Goal: Find specific page/section: Find specific page/section

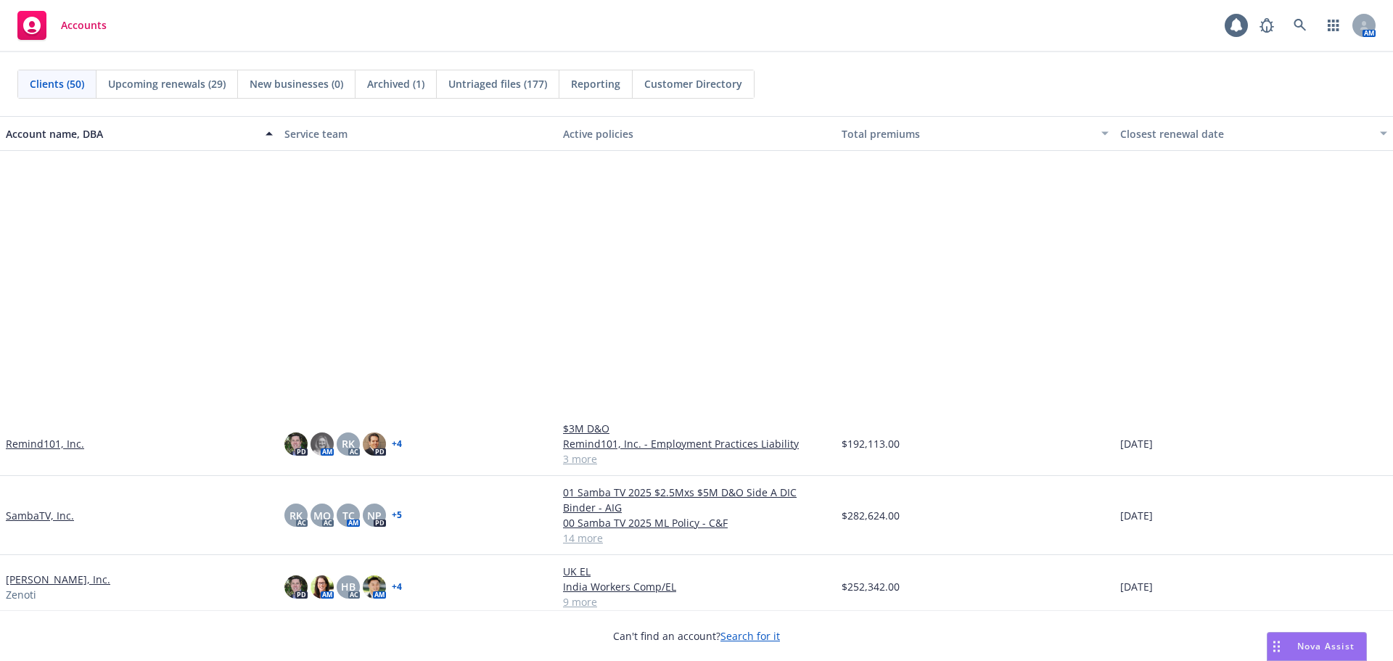
scroll to position [2395, 0]
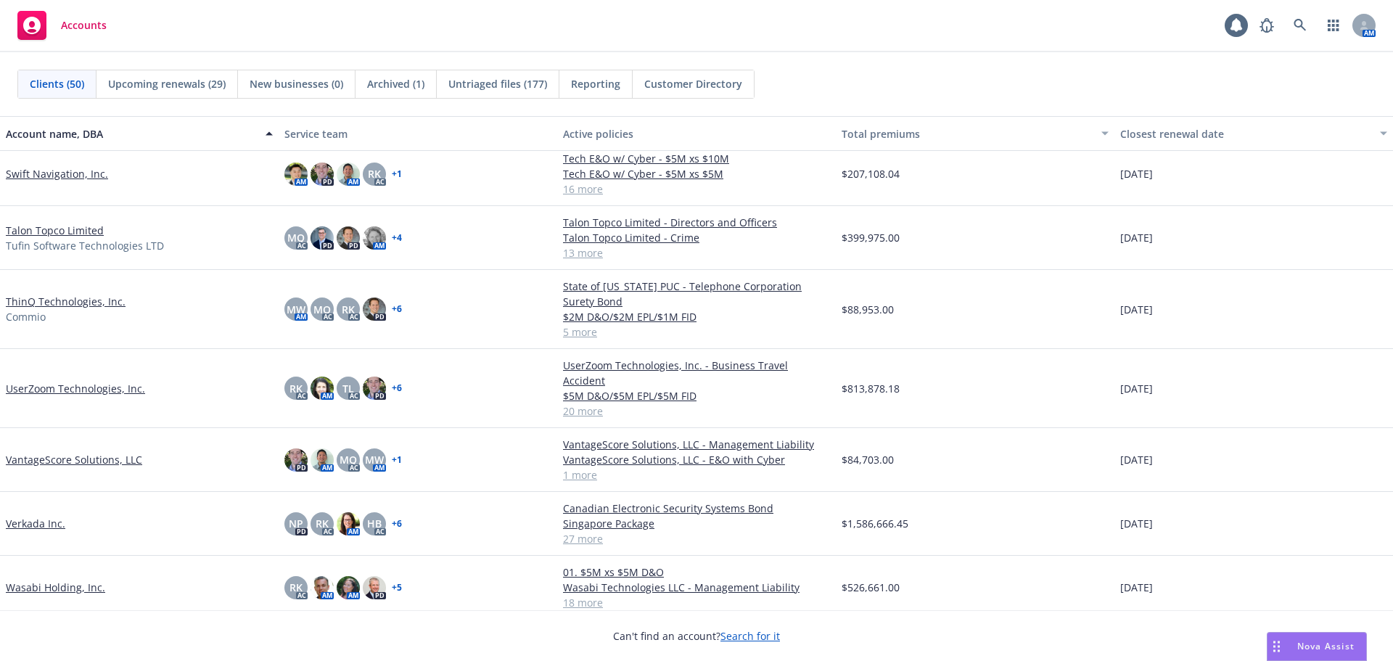
click at [81, 381] on link "UserZoom Technologies, Inc." at bounding box center [75, 388] width 139 height 15
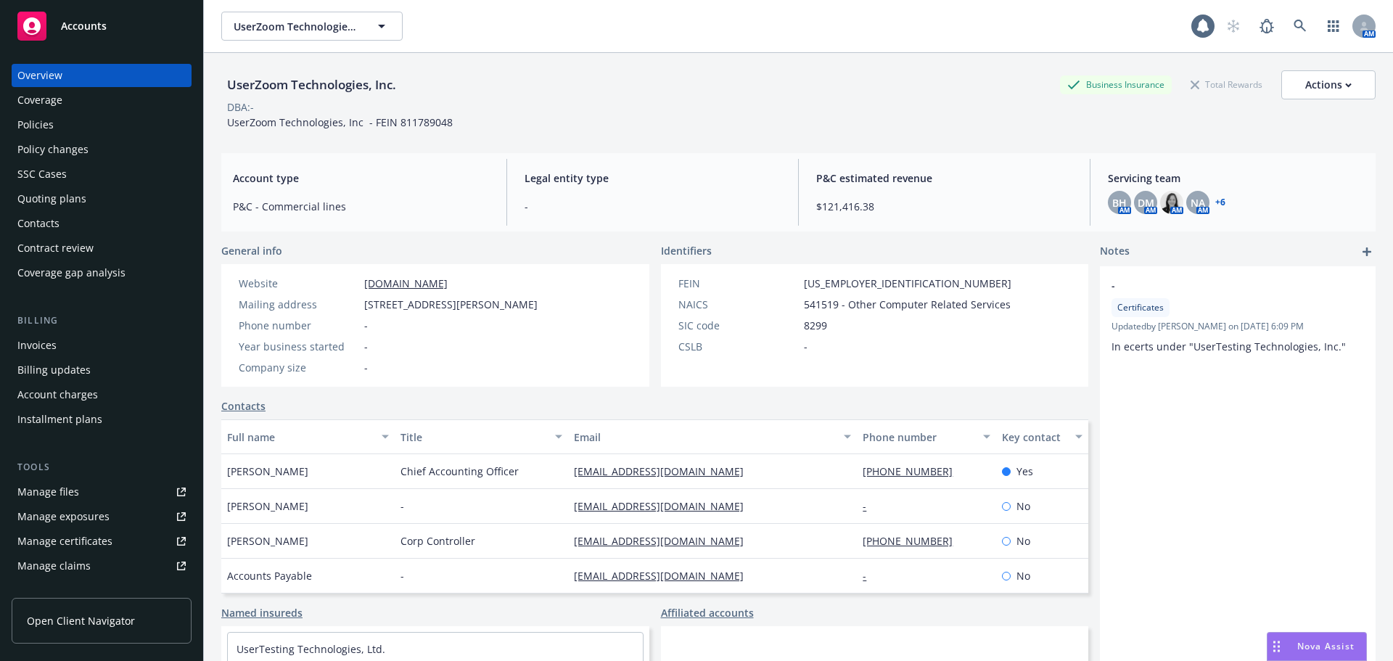
click at [1215, 205] on link "+ 6" at bounding box center [1220, 202] width 10 height 9
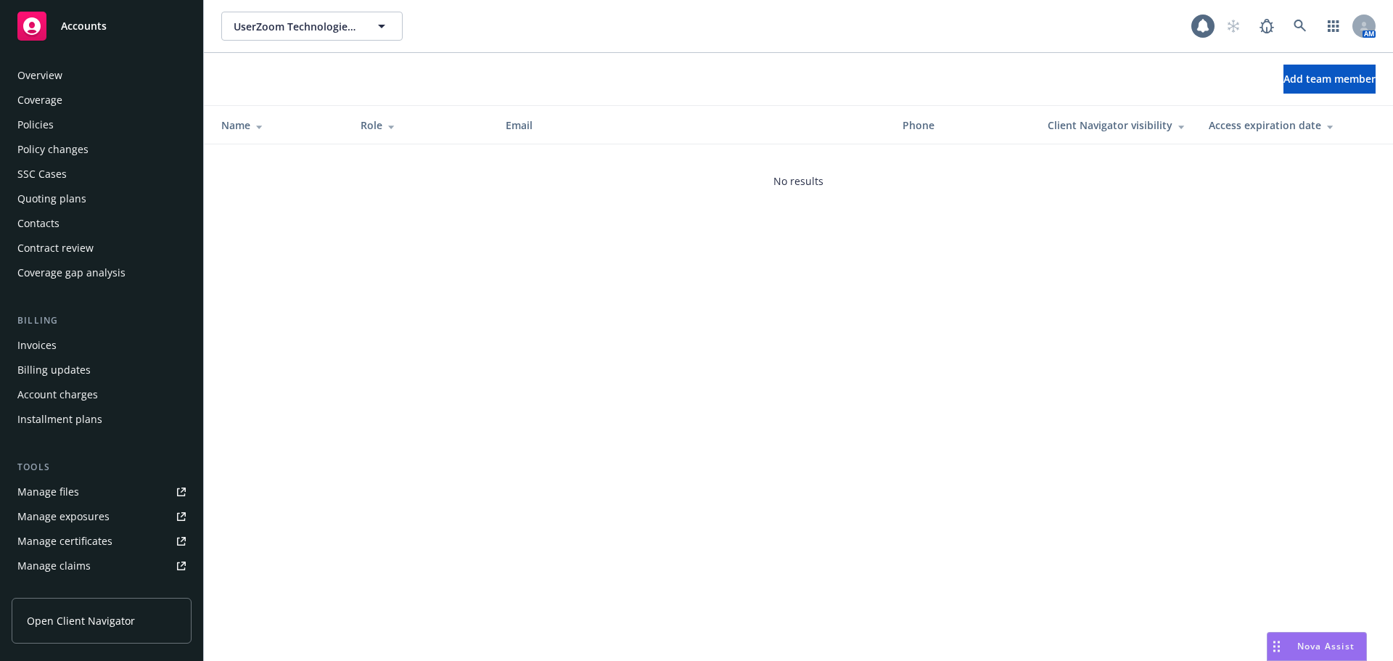
scroll to position [284, 0]
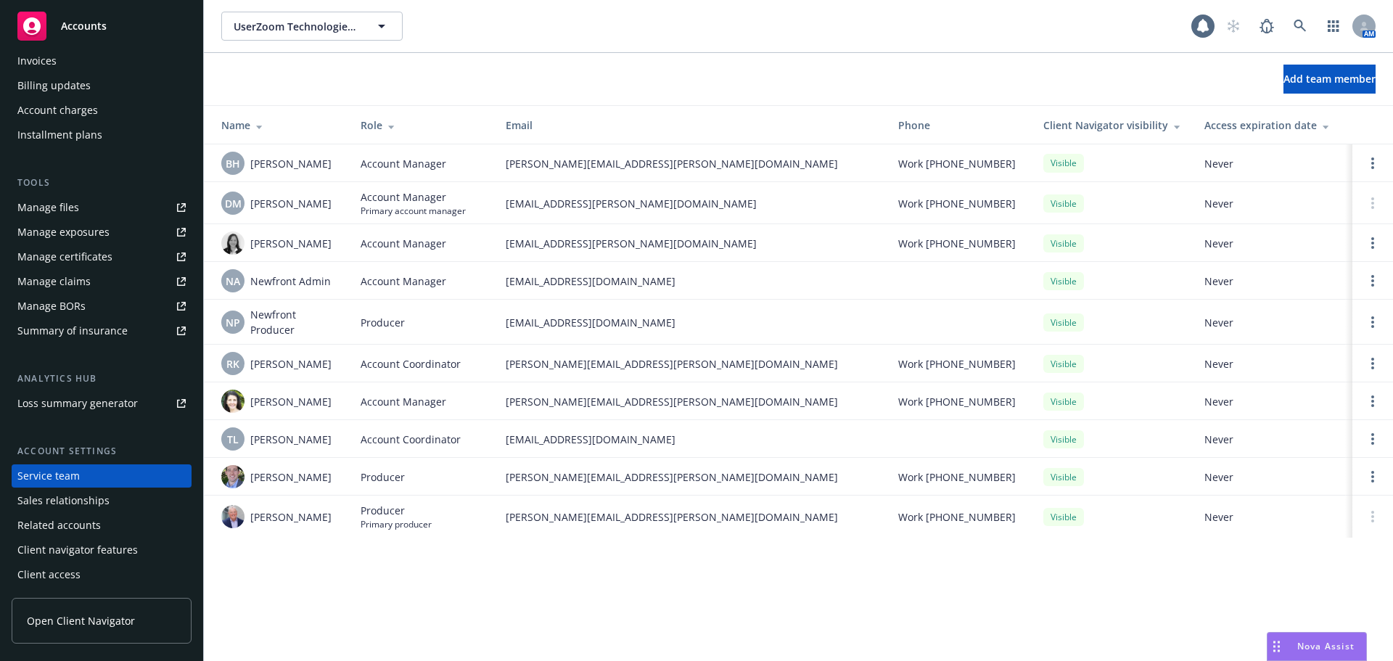
click at [103, 29] on span "Accounts" at bounding box center [84, 26] width 46 height 12
